Goal: Check status

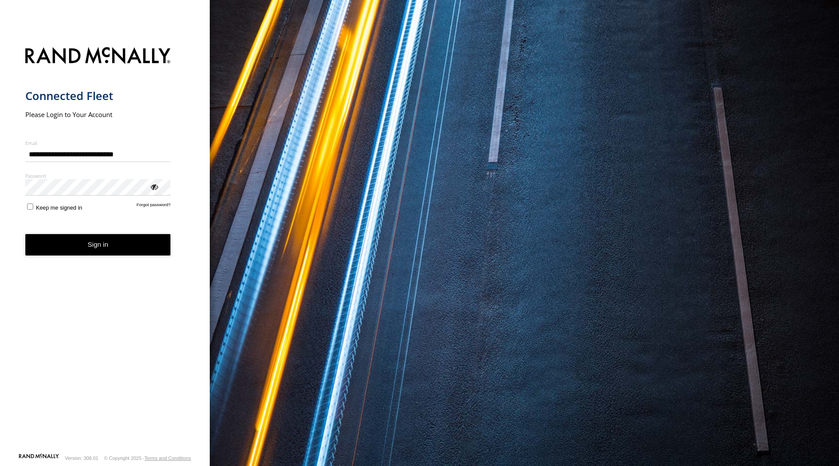
type input "**********"
click at [138, 243] on button "Sign in" at bounding box center [98, 244] width 146 height 21
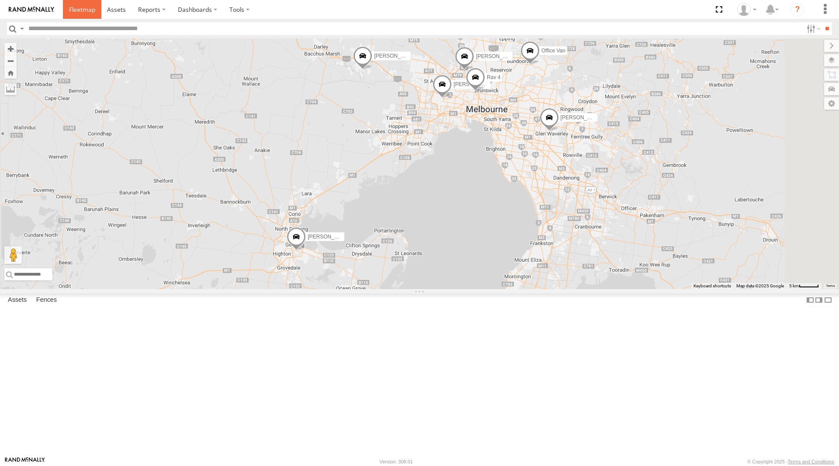
drag, startPoint x: 83, startPoint y: 13, endPoint x: 100, endPoint y: 12, distance: 17.1
click at [83, 13] on span at bounding box center [82, 9] width 26 height 8
